Goal: Communication & Community: Answer question/provide support

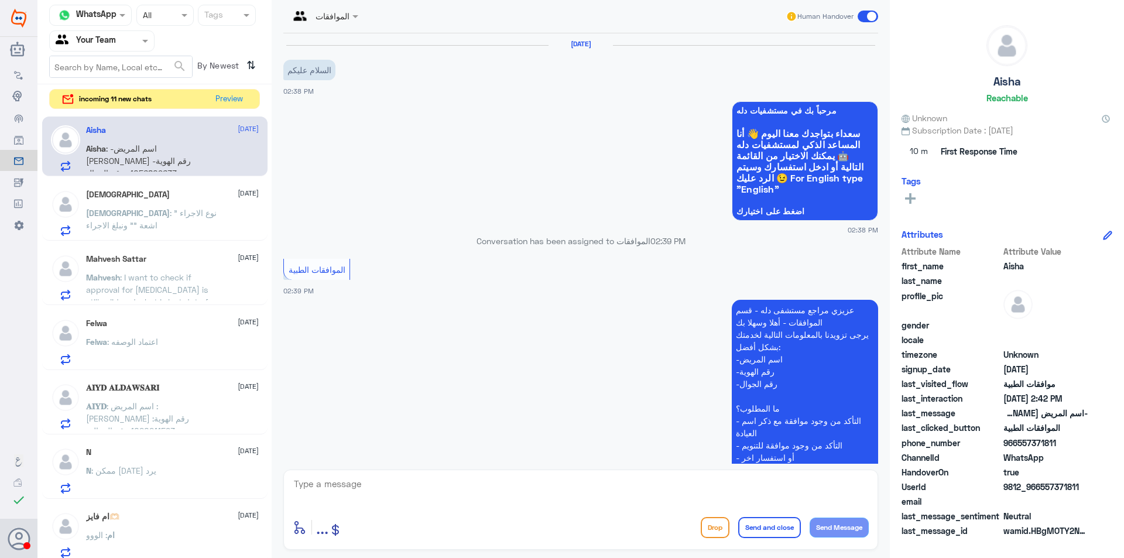
scroll to position [396, 0]
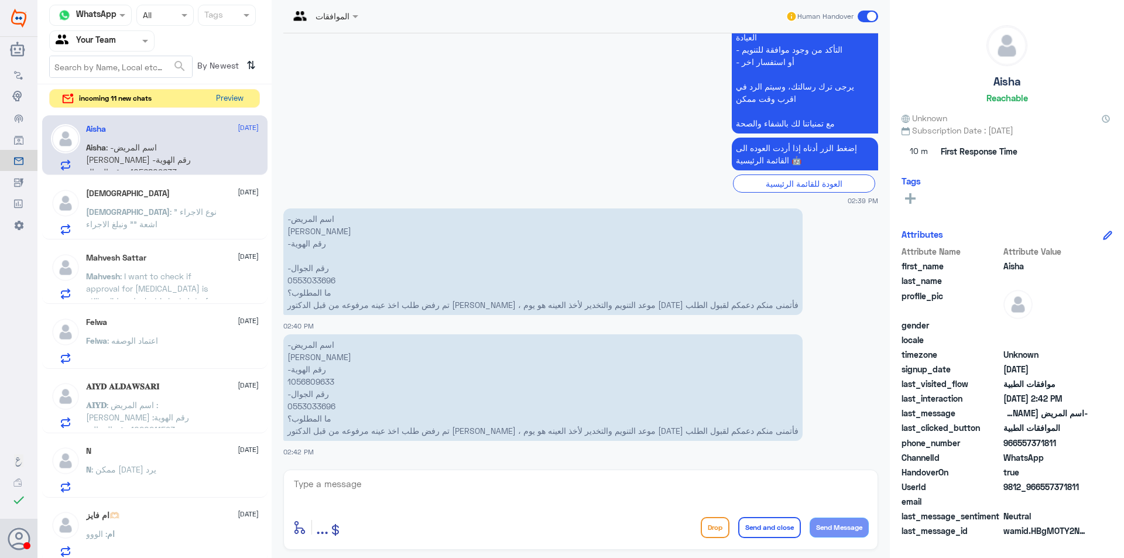
click at [225, 94] on button "Preview" at bounding box center [229, 99] width 36 height 18
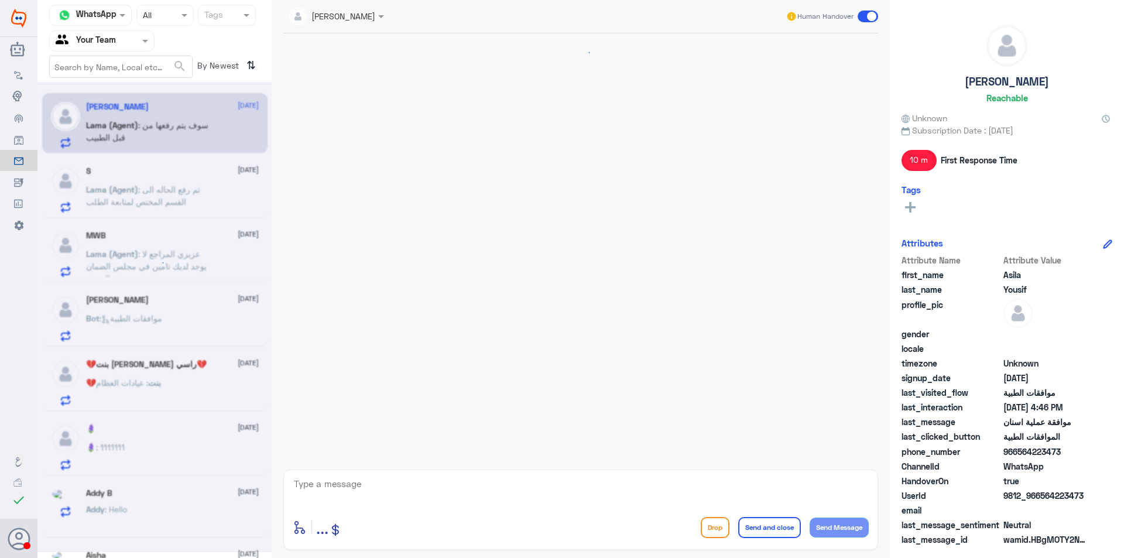
scroll to position [434, 0]
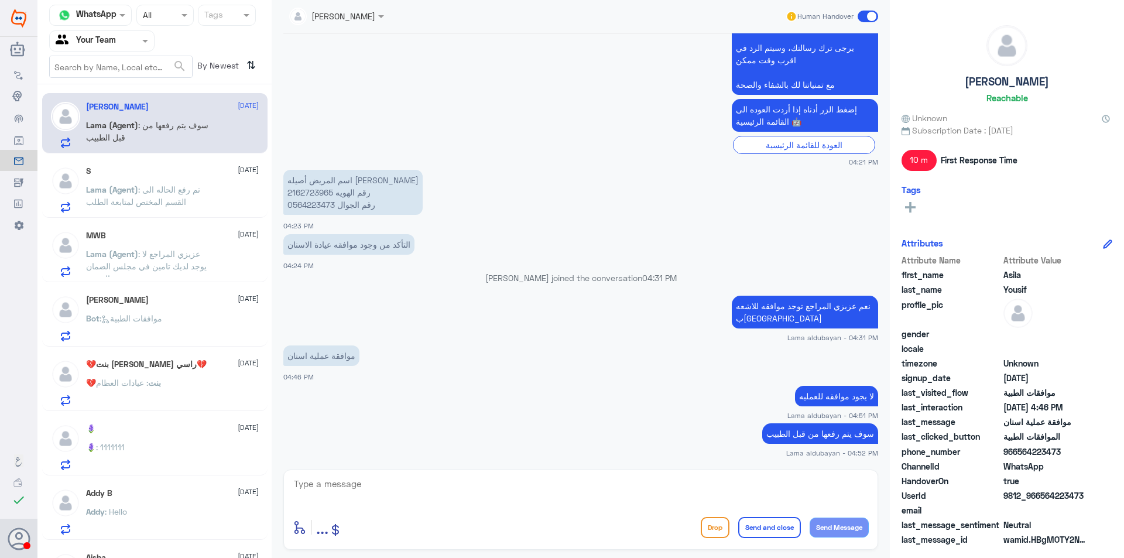
click at [139, 196] on p "Lama (Agent) : تم رفع الحاله الى القسم المختص لمتابعة الطلب" at bounding box center [152, 197] width 132 height 29
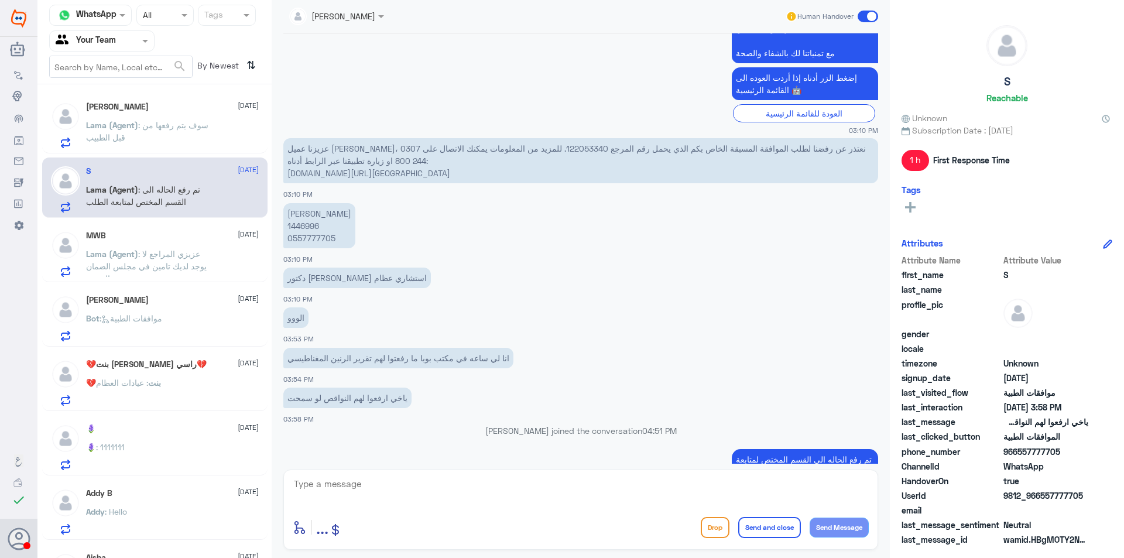
scroll to position [688, 0]
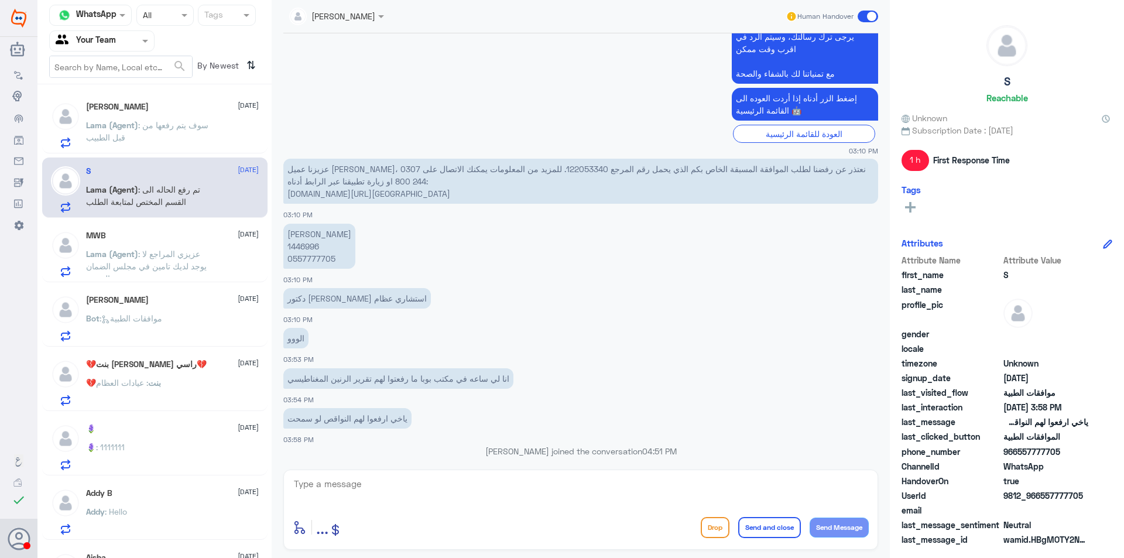
click at [328, 172] on p "عزيزنا عميل [PERSON_NAME]، نعتذر عن رفضنا لطلب الموافقة المسبقة الخاص بكم الذي …" at bounding box center [580, 181] width 595 height 45
click at [533, 163] on p "عزيزنا عميل [PERSON_NAME]، نعتذر عن رفضنا لطلب الموافقة المسبقة الخاص بكم الذي …" at bounding box center [580, 181] width 595 height 45
copy p "122053340"
click at [519, 173] on p "عزيزنا عميل [PERSON_NAME]، نعتذر عن رفضنا لطلب الموافقة المسبقة الخاص بكم الذي …" at bounding box center [580, 181] width 595 height 45
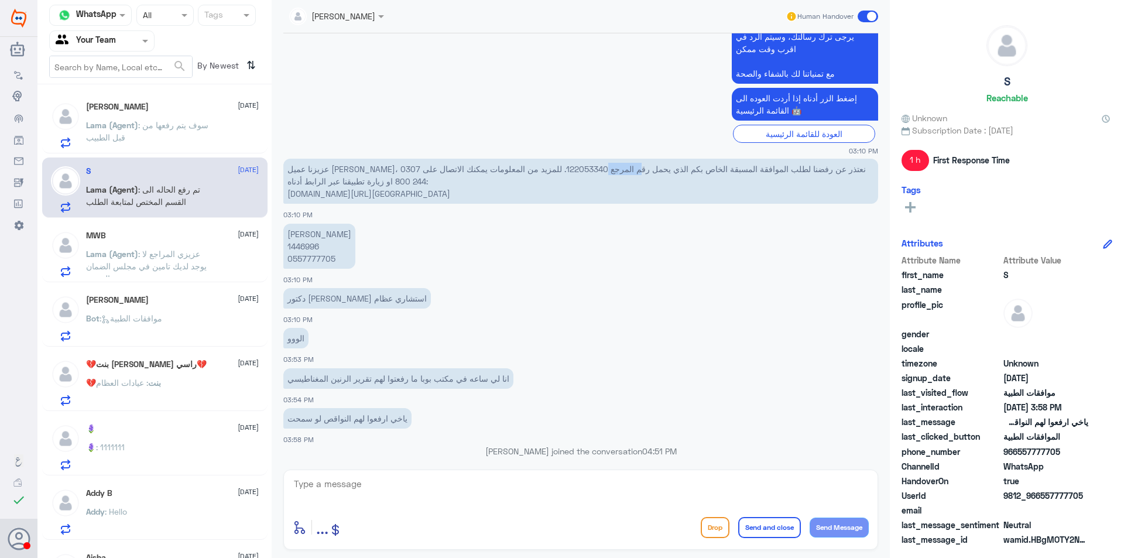
click at [519, 173] on p "عزيزنا عميل [PERSON_NAME]، نعتذر عن رفضنا لطلب الموافقة المسبقة الخاص بكم الذي …" at bounding box center [580, 181] width 595 height 45
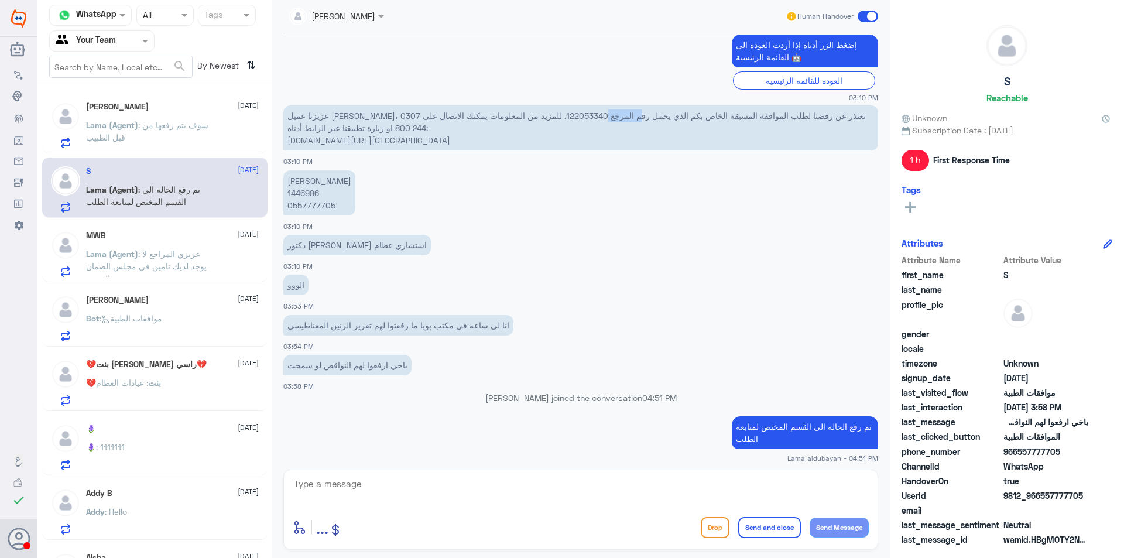
scroll to position [747, 0]
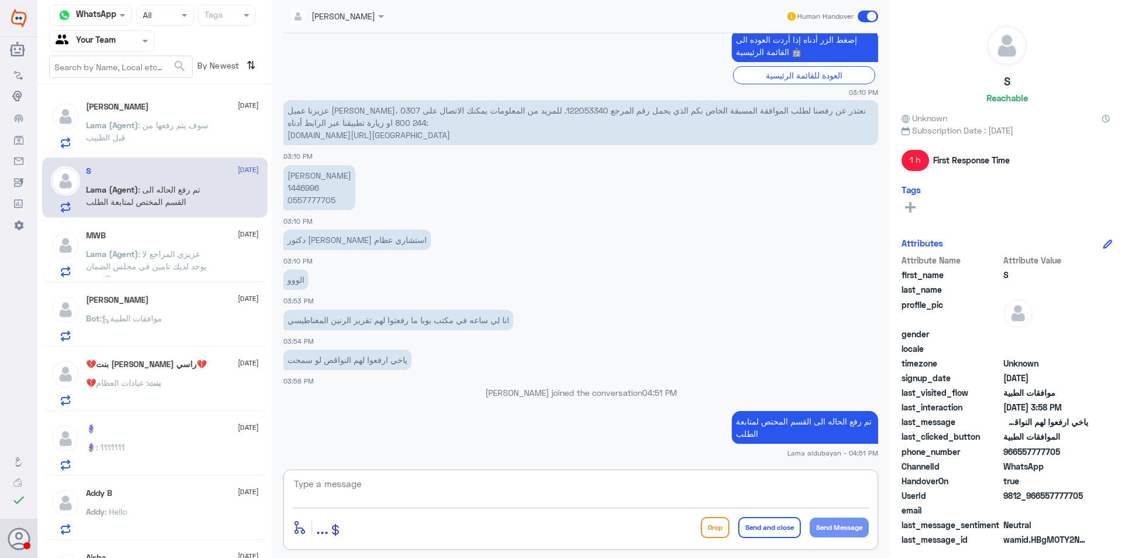
click at [763, 486] on textarea at bounding box center [581, 490] width 576 height 29
click at [147, 122] on span ": سوف يتم رفعها من قبل الطبيب" at bounding box center [147, 131] width 122 height 22
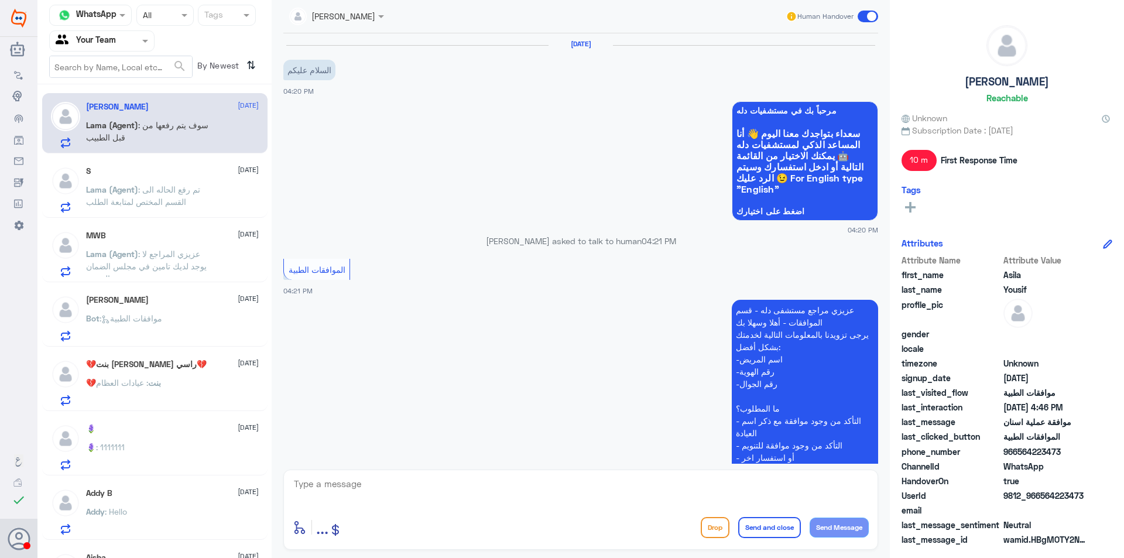
scroll to position [434, 0]
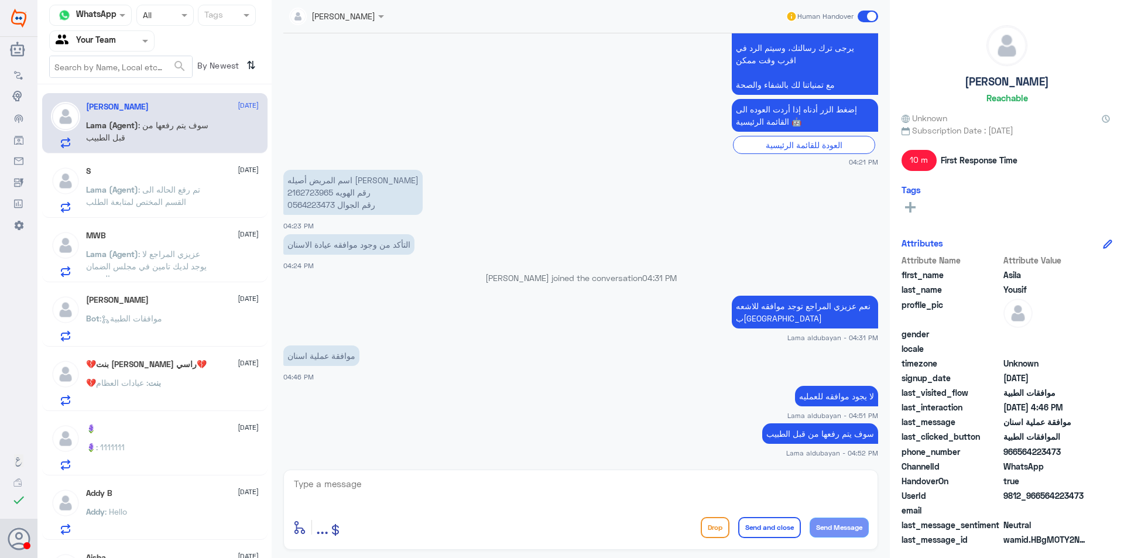
click at [325, 207] on p "اسم المريض أصيله [PERSON_NAME] رقم الهويه 2162723965 رقم الجوال 0564223473" at bounding box center [352, 192] width 139 height 45
click at [307, 207] on p "اسم المريض أصيله [PERSON_NAME] رقم الهويه 2162723965 رقم الجوال 0564223473" at bounding box center [352, 192] width 139 height 45
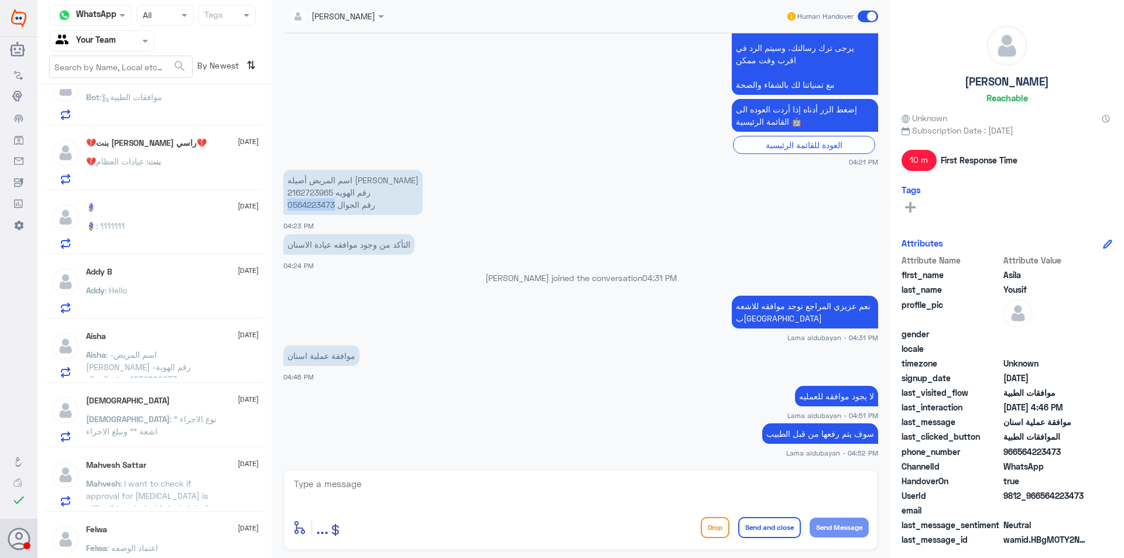
scroll to position [351, 0]
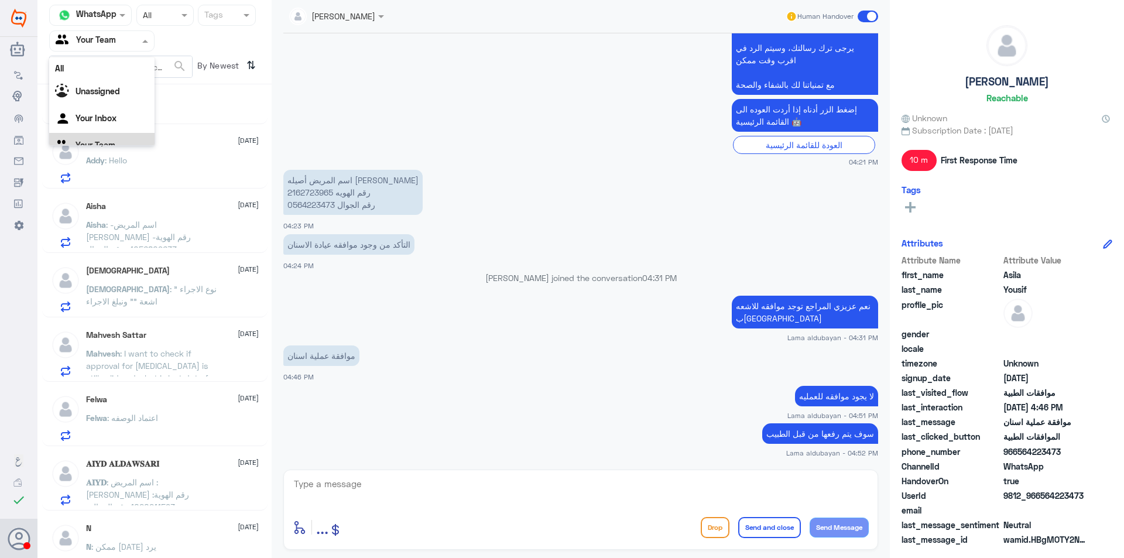
click at [109, 42] on input "text" at bounding box center [88, 40] width 64 height 13
click at [116, 98] on Inbox "Your Inbox" at bounding box center [96, 103] width 41 height 10
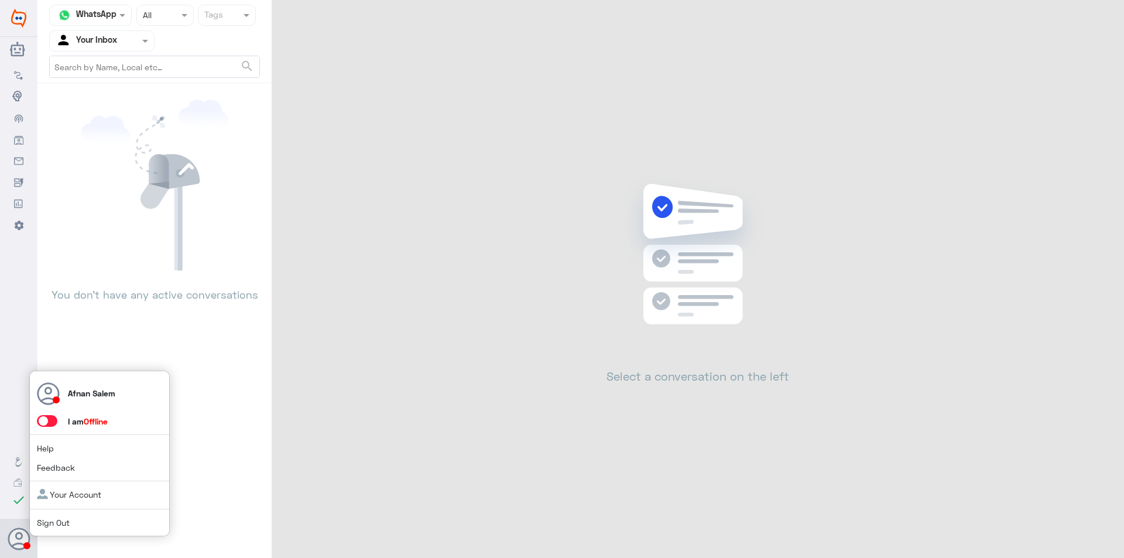
click at [45, 512] on div "Afnan Salem I am Offline Help Feedback Your Account Sign Out" at bounding box center [99, 454] width 141 height 166
click at [50, 519] on link "Sign Out" at bounding box center [53, 523] width 33 height 10
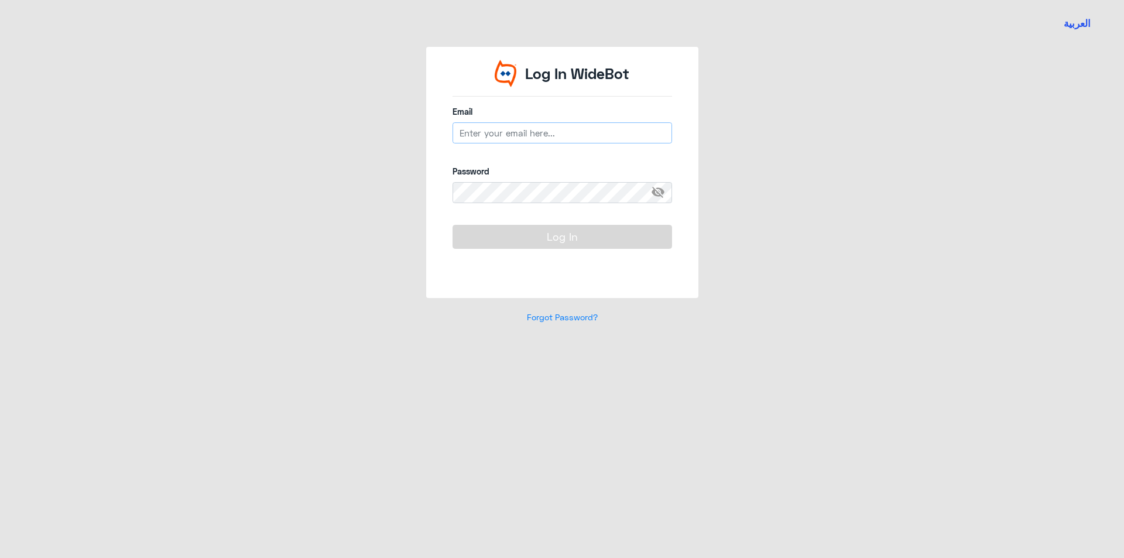
type input "[EMAIL_ADDRESS][DOMAIN_NAME]"
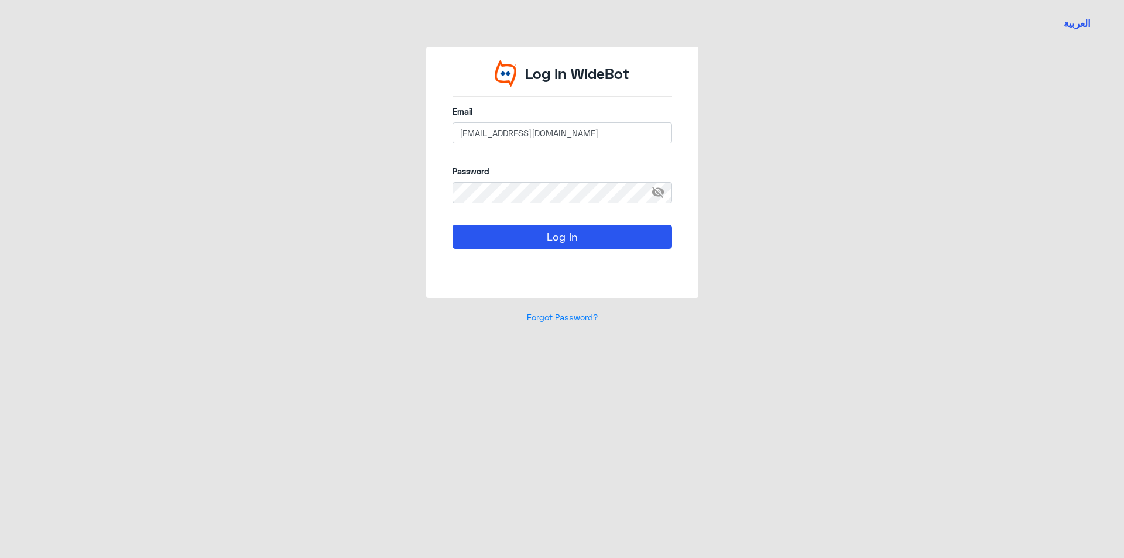
click at [492, 221] on form "Email [EMAIL_ADDRESS][DOMAIN_NAME] Password visibility_off Log In" at bounding box center [563, 190] width 220 height 170
click at [501, 232] on button "Log In" at bounding box center [563, 236] width 220 height 23
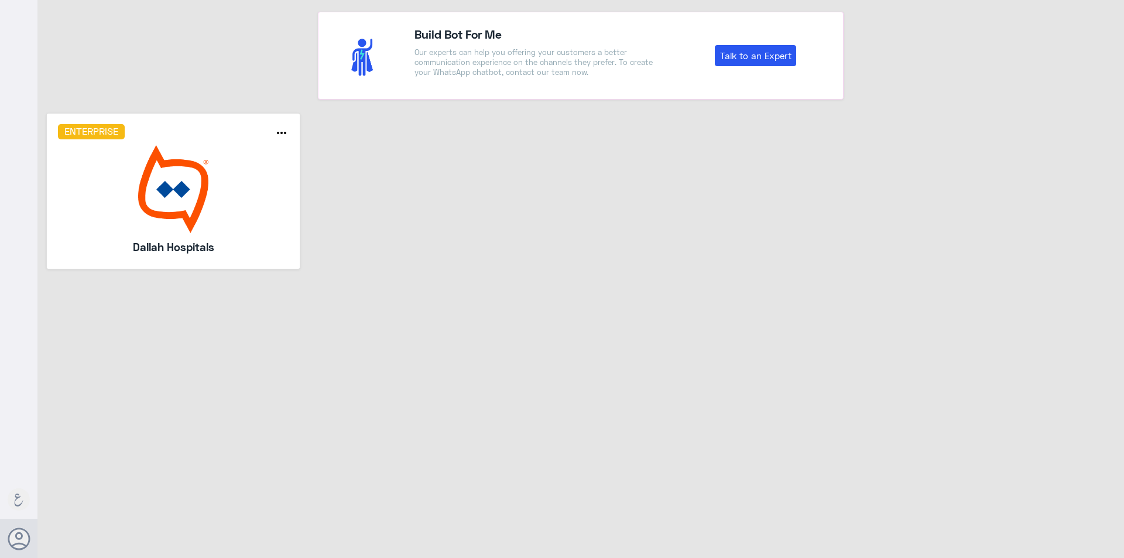
click at [222, 182] on img at bounding box center [173, 189] width 231 height 88
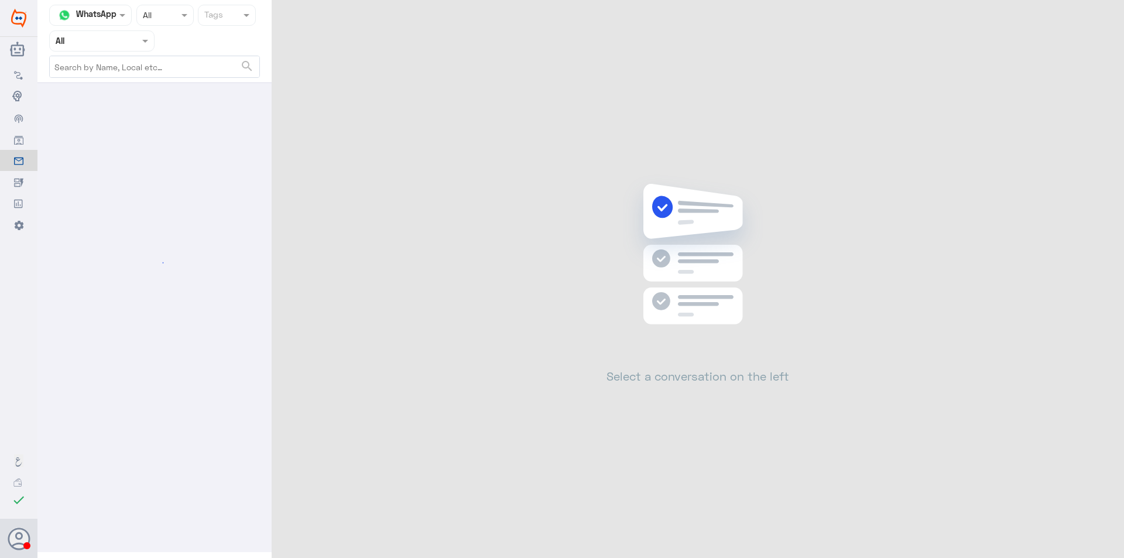
click at [121, 51] on div "Agent Filter All" at bounding box center [101, 40] width 105 height 21
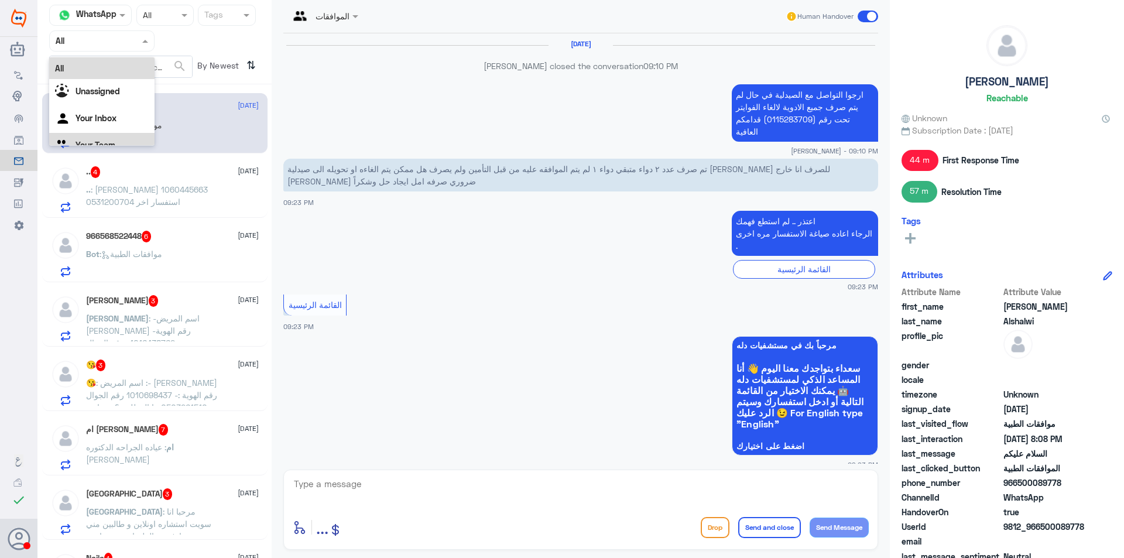
scroll to position [1231, 0]
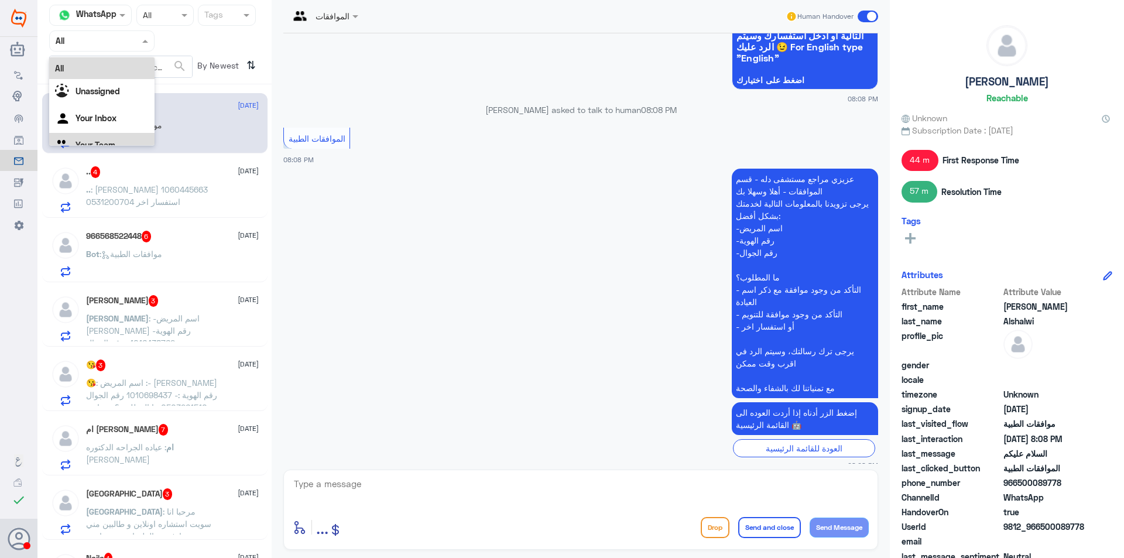
click at [108, 147] on p "Bot : موافقات الطبية" at bounding box center [124, 133] width 76 height 29
click at [130, 52] on nav "Channel WhatsApp Status × All Tags Agent Filter All search By Newest ⇅" at bounding box center [154, 45] width 234 height 80
click at [130, 40] on div at bounding box center [102, 40] width 104 height 13
click at [120, 131] on div "Your Inbox" at bounding box center [101, 119] width 105 height 27
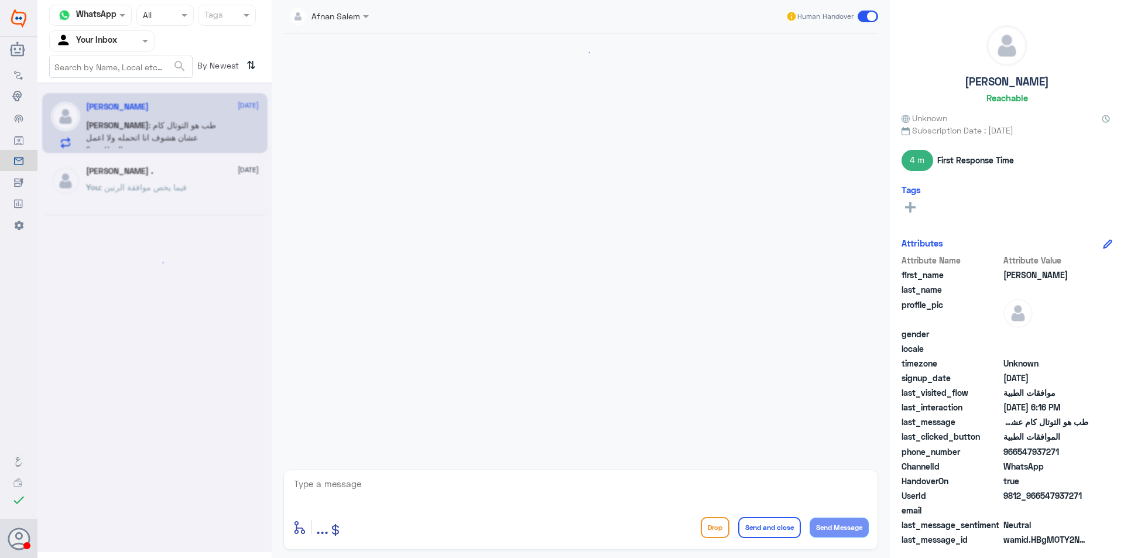
scroll to position [457, 0]
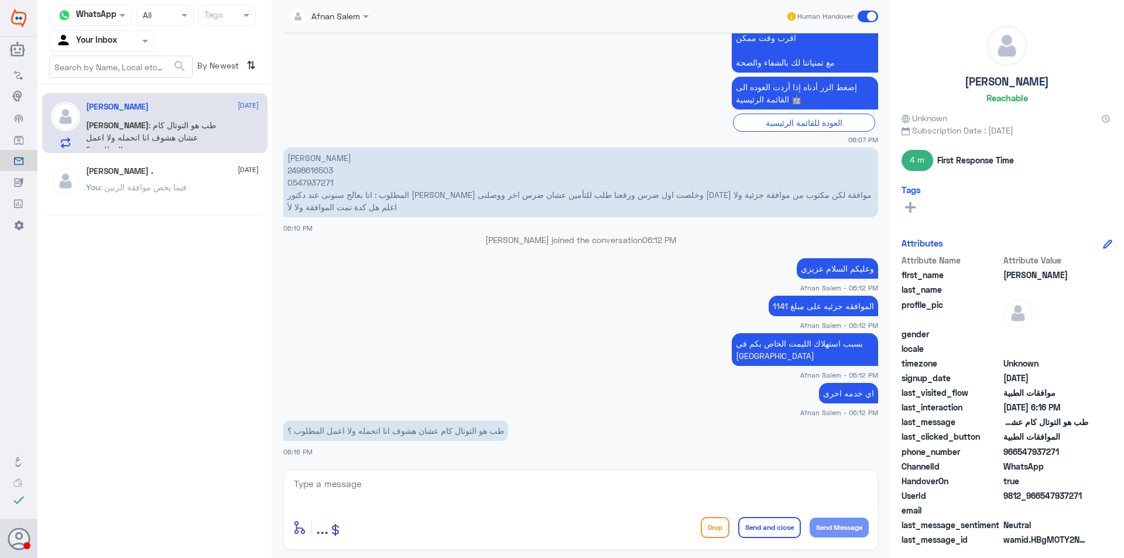
click at [309, 181] on p "[PERSON_NAME] 2498616503 0547937271 المطلوب : انا بعالج سنونى عند دكتور [PERSON…" at bounding box center [580, 183] width 595 height 70
copy p "0547937271"
click at [310, 179] on p "[PERSON_NAME] 2498616503 0547937271 المطلوب : انا بعالج سنونى عند دكتور [PERSON…" at bounding box center [580, 183] width 595 height 70
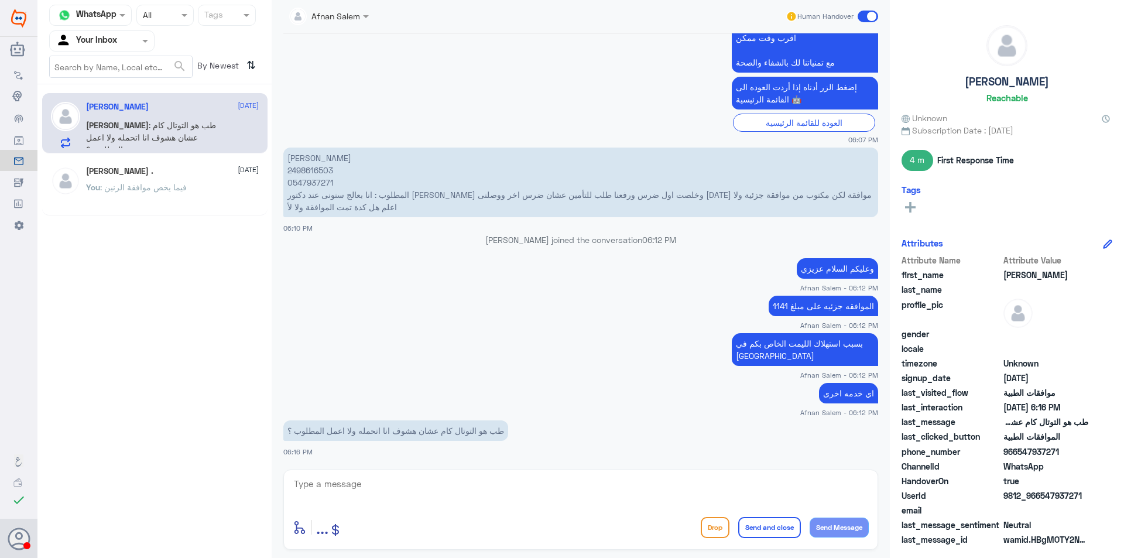
click at [505, 503] on textarea at bounding box center [581, 490] width 576 height 29
type textarea "h"
paste textarea "2,184.00"
type textarea "التوتال كامل للخدمه 2,184.00"
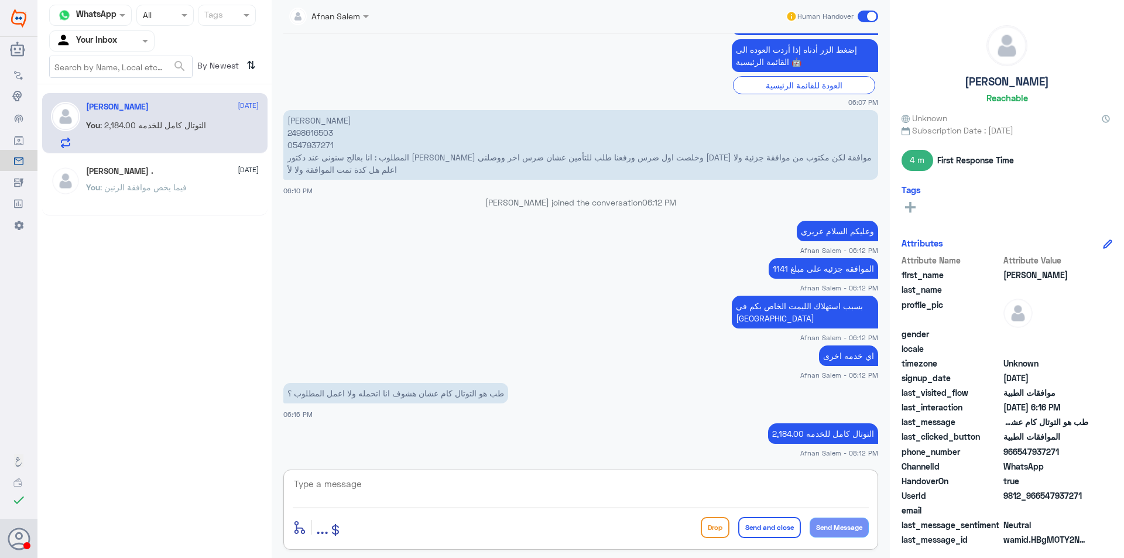
click at [125, 41] on div at bounding box center [102, 40] width 104 height 13
click at [126, 127] on div "Your Team" at bounding box center [101, 131] width 105 height 27
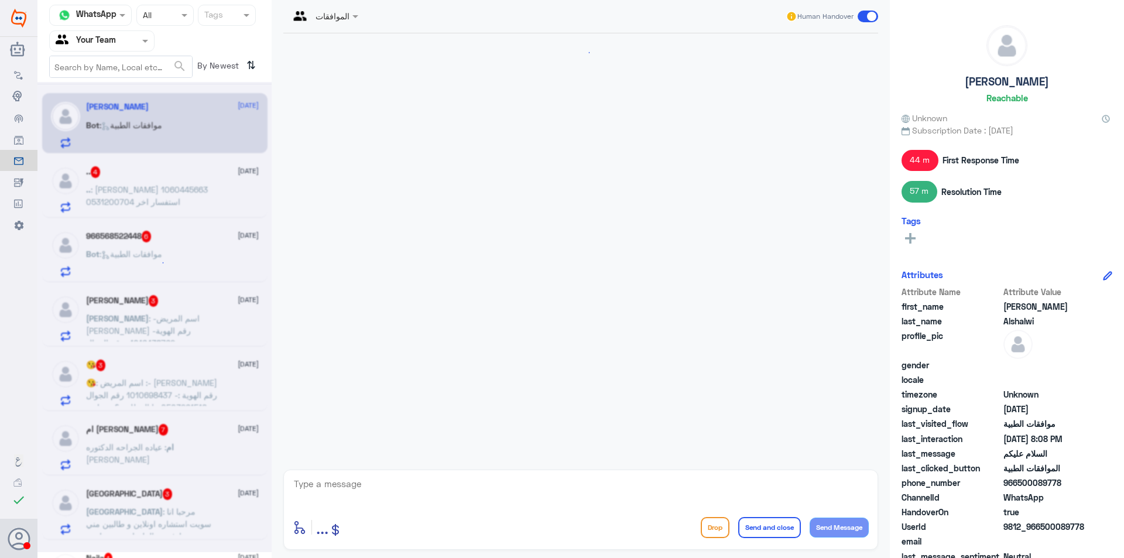
scroll to position [1231, 0]
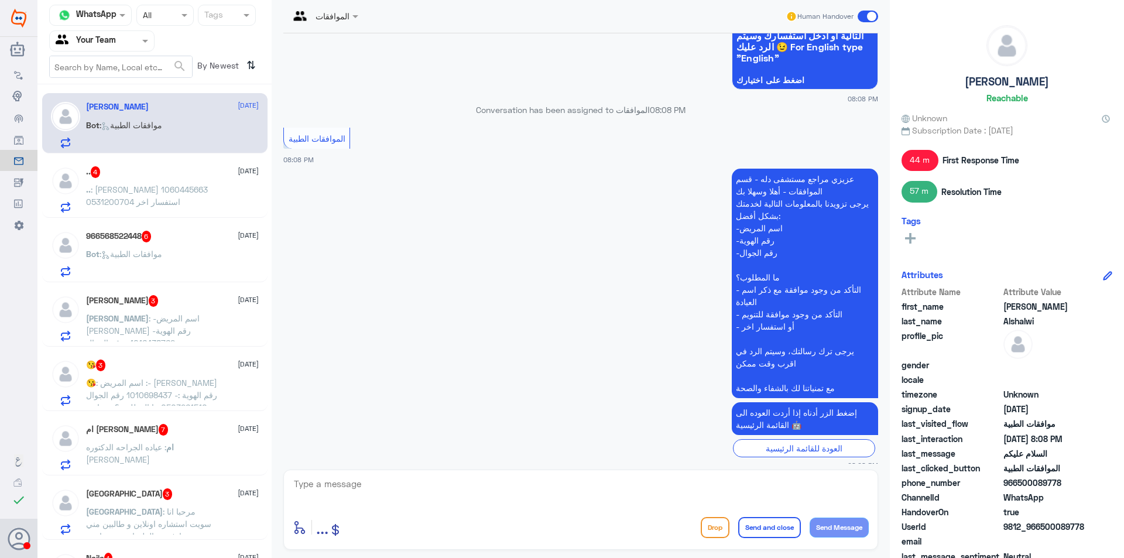
click at [163, 183] on div ".. 4 [DATE] .. : [PERSON_NAME] 1060445663 0531200704 استفسار اخر" at bounding box center [172, 189] width 173 height 46
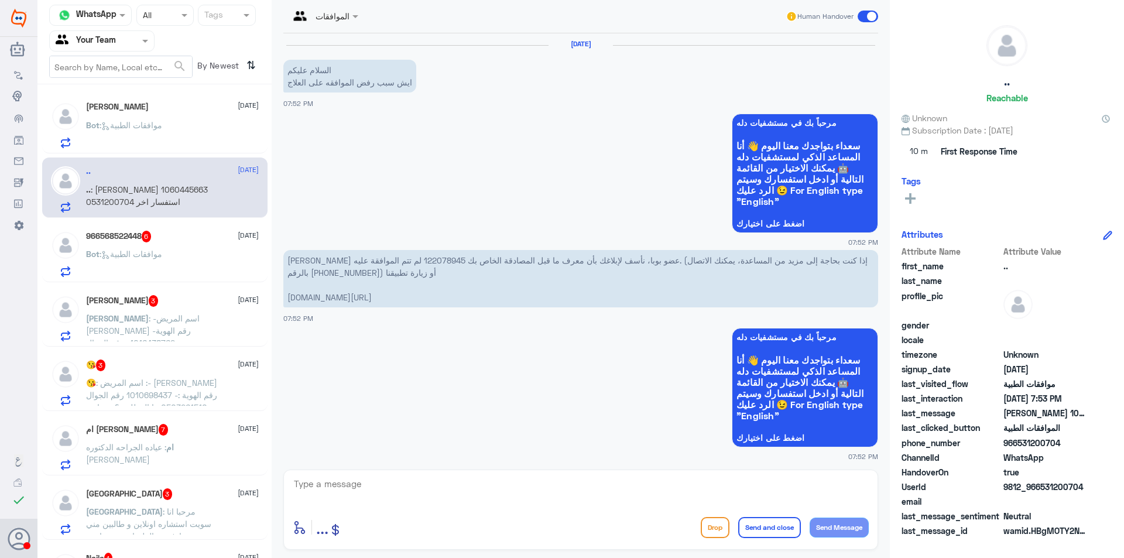
scroll to position [460, 0]
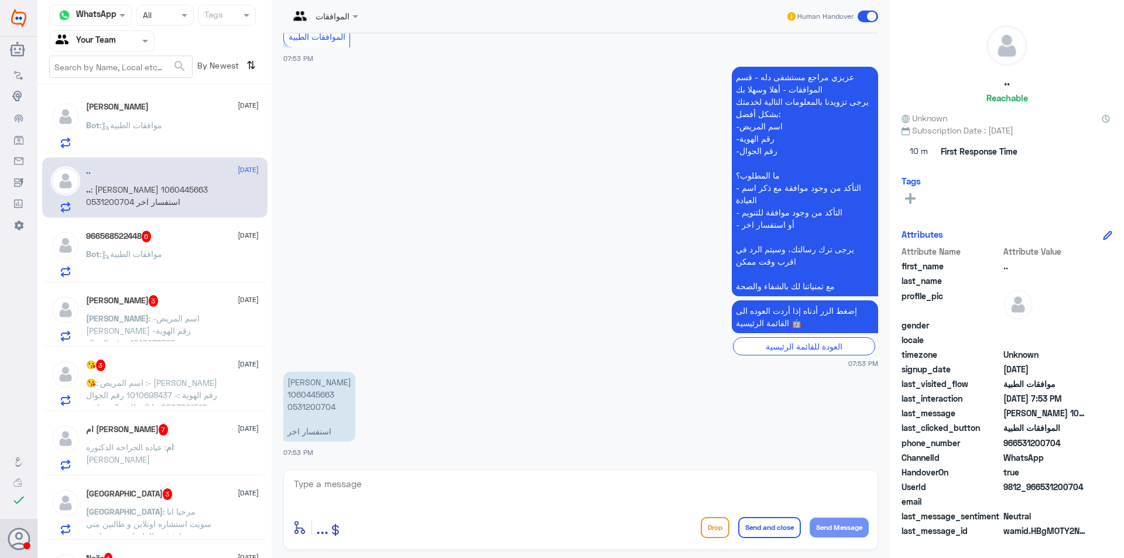
click at [315, 396] on p "[PERSON_NAME] 1060445663 0531200704 استفسار اخر" at bounding box center [319, 407] width 72 height 70
click at [318, 407] on p "[PERSON_NAME] 1060445663 0531200704 استفسار اخر" at bounding box center [319, 407] width 72 height 70
copy p "0531200704"
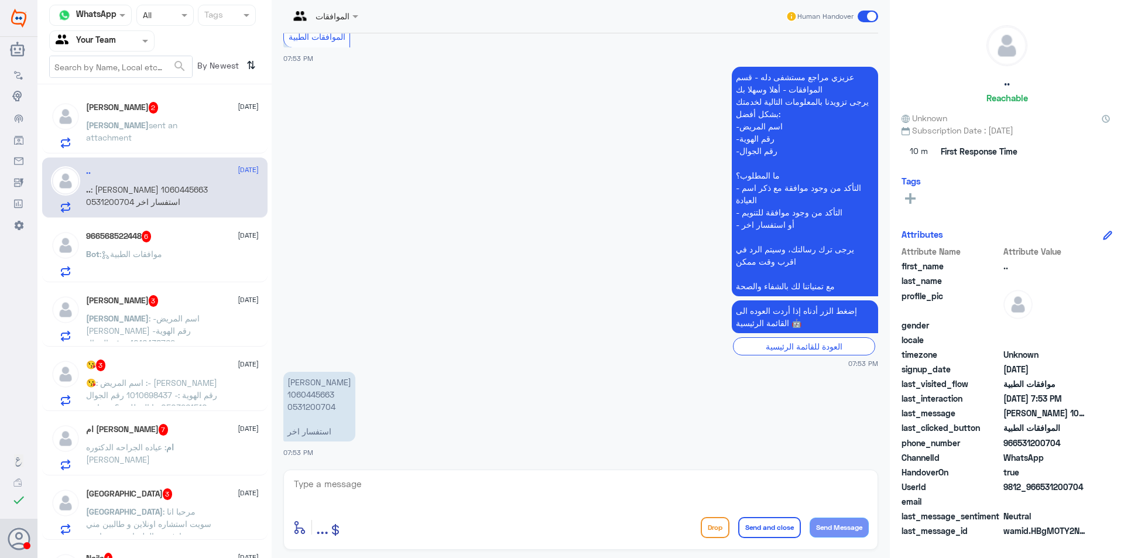
click at [179, 139] on p "[PERSON_NAME] sent an attachment" at bounding box center [152, 133] width 132 height 29
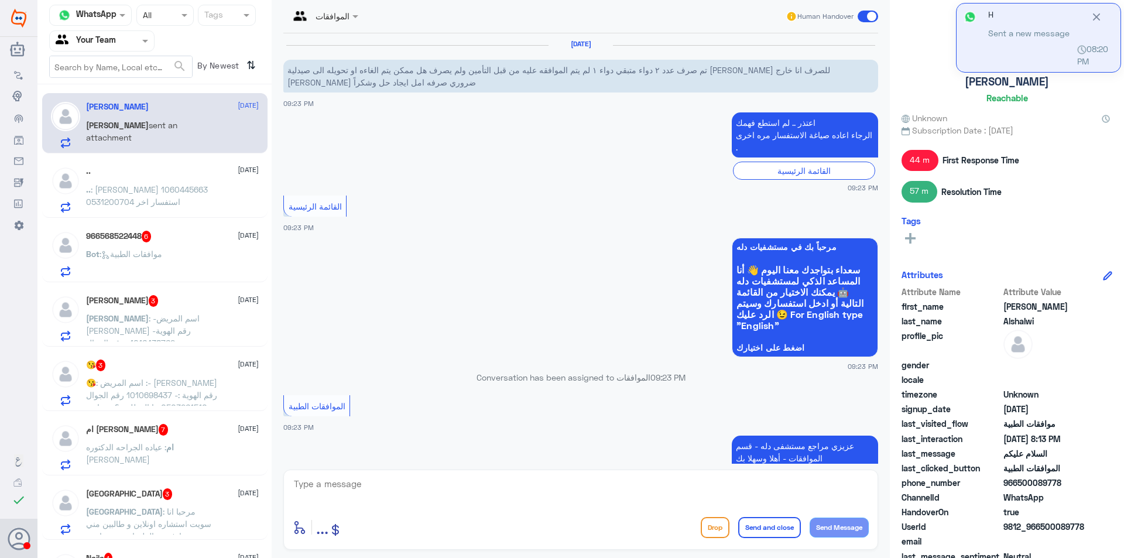
scroll to position [1371, 0]
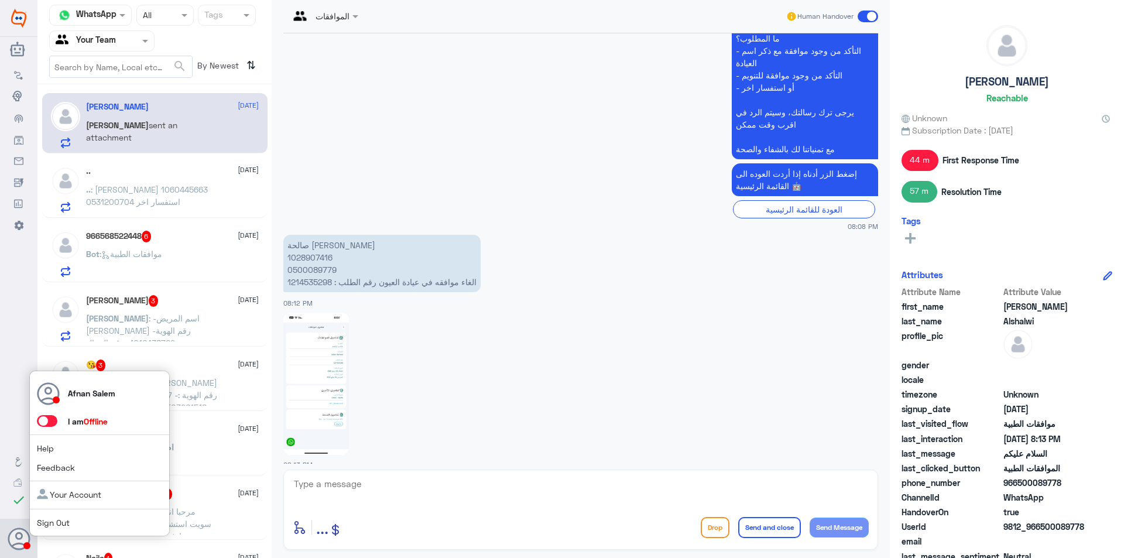
click at [37, 526] on link "Sign Out" at bounding box center [53, 523] width 33 height 10
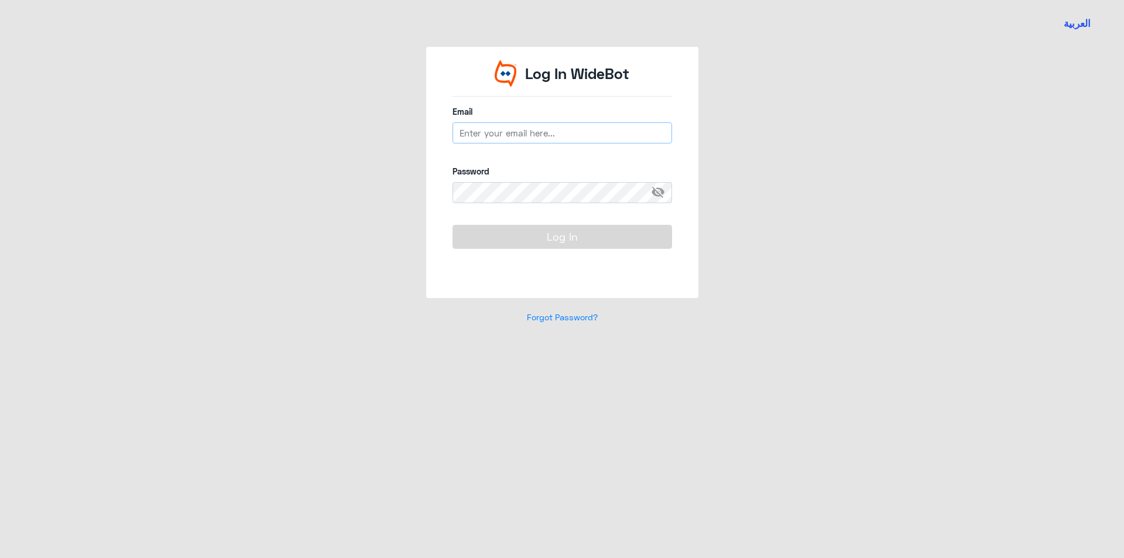
type input "[EMAIL_ADDRESS][DOMAIN_NAME]"
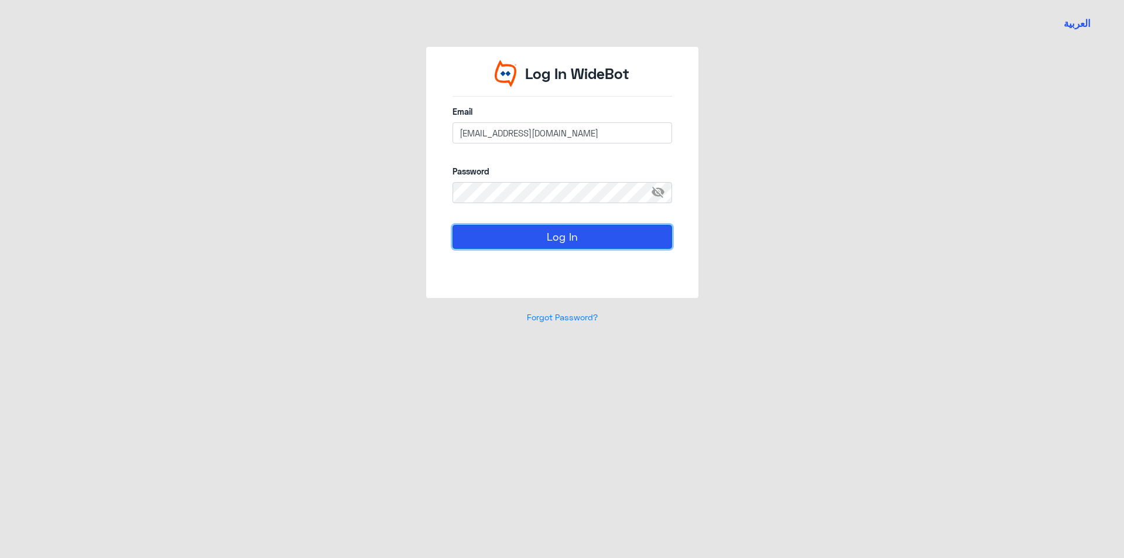
click at [498, 238] on button "Log In" at bounding box center [563, 236] width 220 height 23
